Goal: Find specific page/section: Find specific page/section

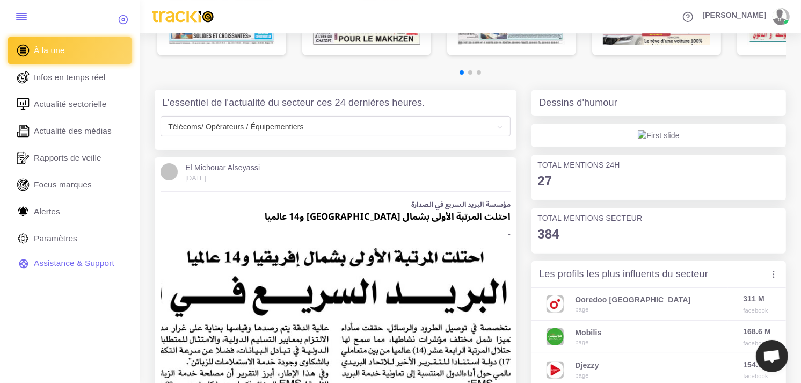
scroll to position [238, 0]
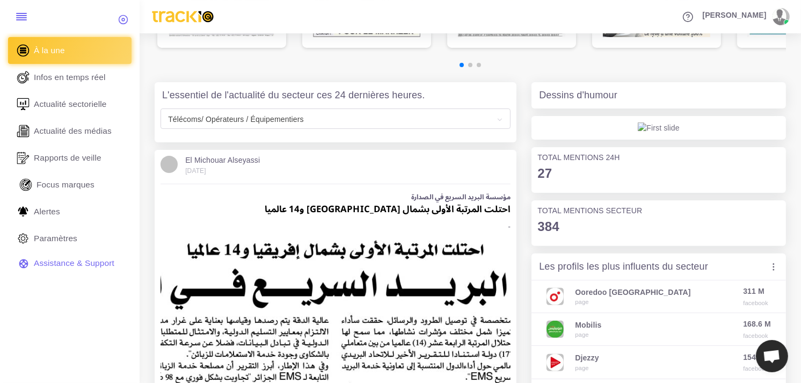
click at [65, 187] on span "Focus marques" at bounding box center [66, 185] width 58 height 12
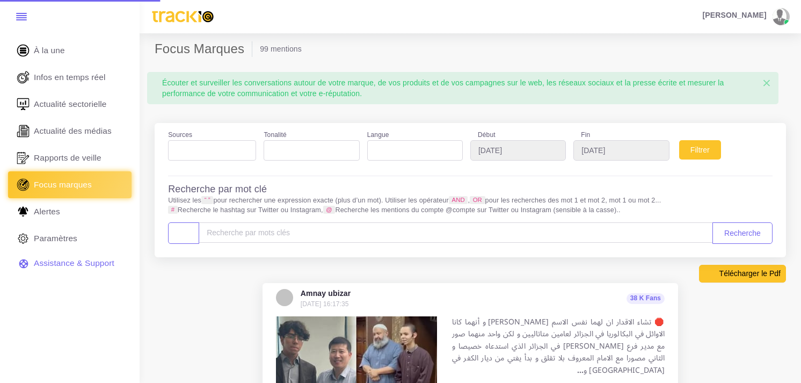
select select
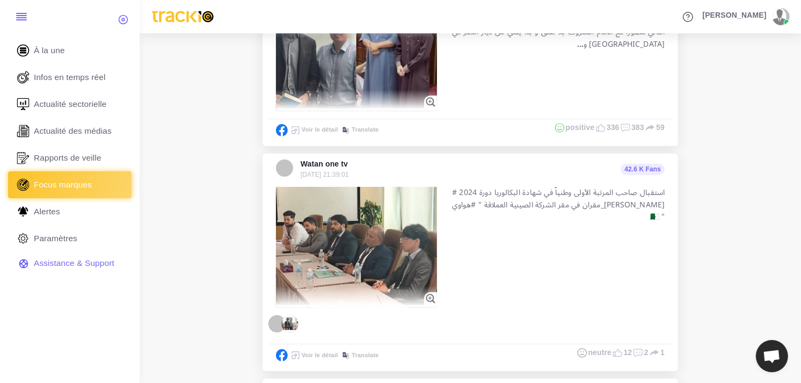
scroll to position [179, 0]
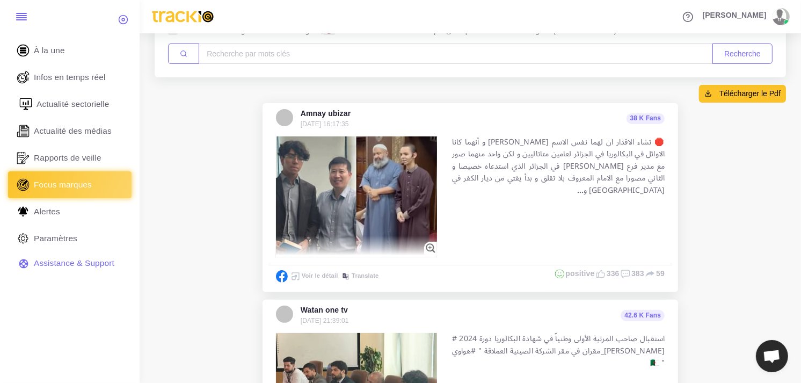
click at [78, 100] on span "Actualité sectorielle" at bounding box center [73, 104] width 73 height 12
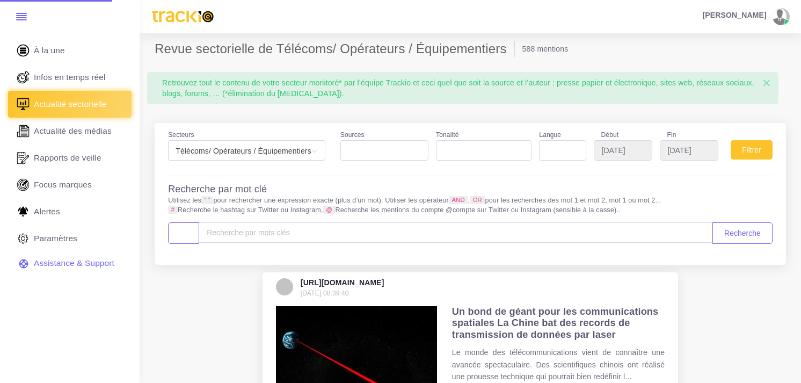
select select
